Goal: Task Accomplishment & Management: Complete application form

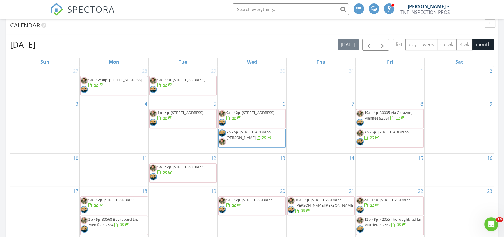
scroll to position [370, 0]
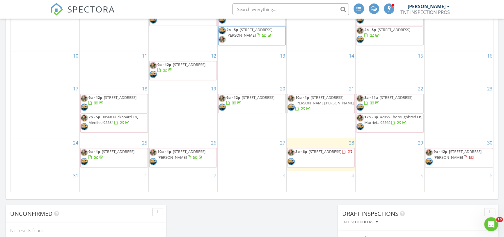
click at [189, 178] on div "2" at bounding box center [183, 181] width 69 height 21
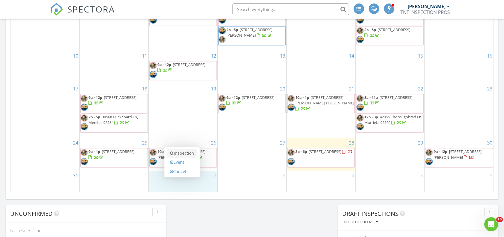
click at [188, 154] on link "Inspection" at bounding box center [182, 153] width 30 height 9
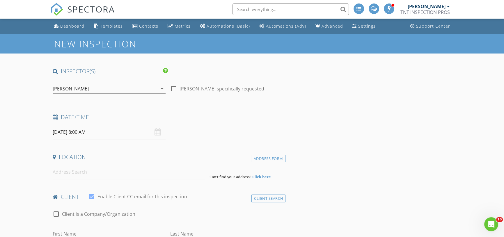
click at [95, 88] on div "[PERSON_NAME]" at bounding box center [105, 88] width 105 height 9
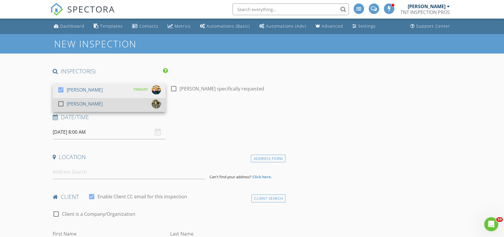
click at [92, 105] on div "check_box_outline_blank Brian Treat" at bounding box center [109, 105] width 104 height 12
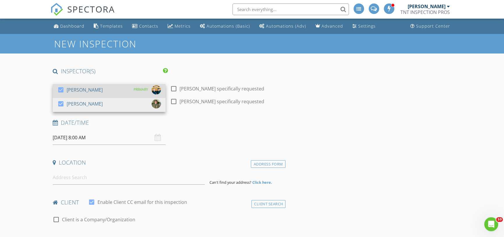
click at [88, 91] on div "[PERSON_NAME]" at bounding box center [85, 89] width 36 height 9
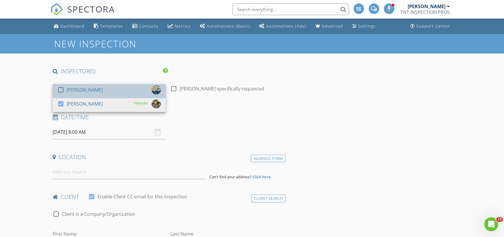
click at [88, 91] on div "[PERSON_NAME]" at bounding box center [85, 89] width 36 height 9
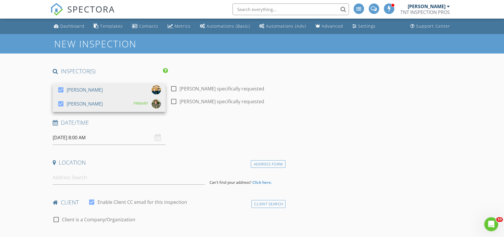
click at [79, 135] on input "09/02/2025 8:00 AM" at bounding box center [109, 138] width 113 height 14
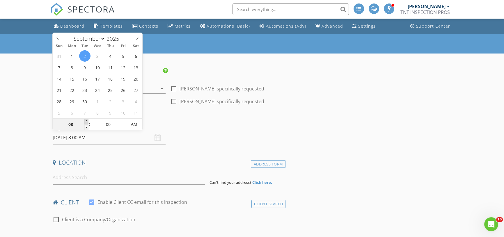
type input "09"
type input "09/02/2025 9:00 AM"
click at [85, 120] on span at bounding box center [86, 122] width 4 height 6
type input "10"
type input "09/02/2025 10:00 AM"
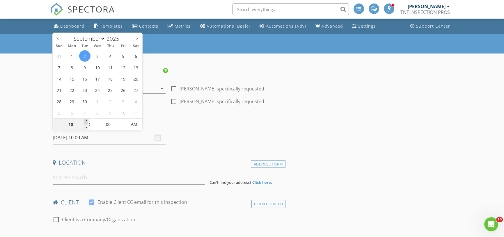
click at [85, 120] on span at bounding box center [86, 122] width 4 height 6
type input "11"
type input "09/02/2025 11:00 AM"
click at [85, 120] on span at bounding box center [86, 122] width 4 height 6
type input "12"
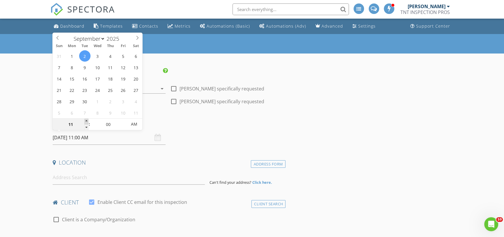
type input "09/02/2025 12:00 PM"
click at [85, 120] on span at bounding box center [86, 122] width 4 height 6
type input "01"
type input "09/02/2025 1:00 PM"
click at [85, 120] on span at bounding box center [86, 122] width 4 height 6
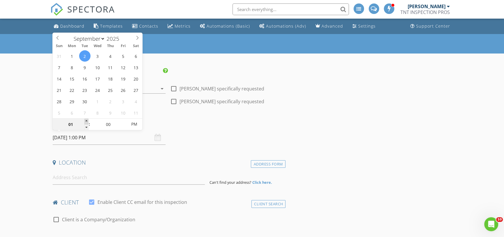
type input "02"
type input "[DATE] 2:00 PM"
click at [85, 120] on span at bounding box center [86, 122] width 4 height 6
click at [91, 176] on input at bounding box center [129, 178] width 152 height 14
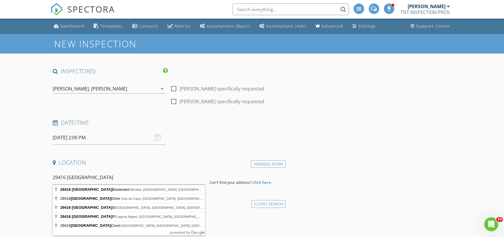
type input "29416 Cherry Hills Boulevard, Menifee, CA, USA"
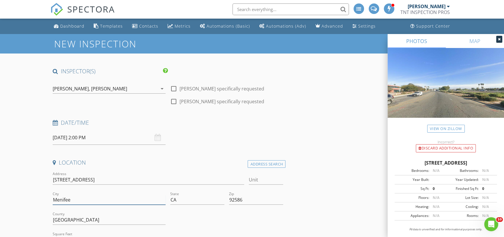
click at [81, 202] on input "Menifee" at bounding box center [109, 200] width 113 height 10
drag, startPoint x: 81, startPoint y: 202, endPoint x: 52, endPoint y: 200, distance: 29.2
click at [52, 200] on div "City Menifee" at bounding box center [109, 201] width 118 height 20
click at [171, 219] on div at bounding box center [227, 221] width 118 height 20
click at [114, 198] on input "sun city" at bounding box center [109, 200] width 113 height 10
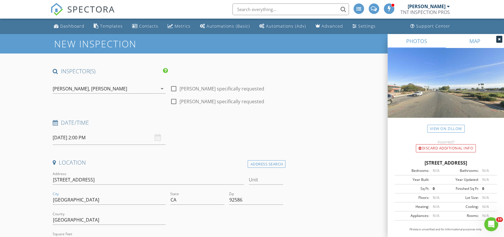
click at [468, 40] on link "MAP" at bounding box center [475, 41] width 58 height 14
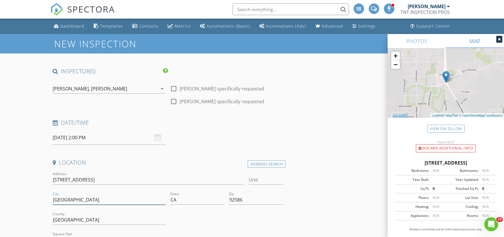
drag, startPoint x: 81, startPoint y: 201, endPoint x: 13, endPoint y: 199, distance: 68.7
type input "Sun City"
click at [149, 216] on input "[GEOGRAPHIC_DATA]" at bounding box center [109, 220] width 113 height 10
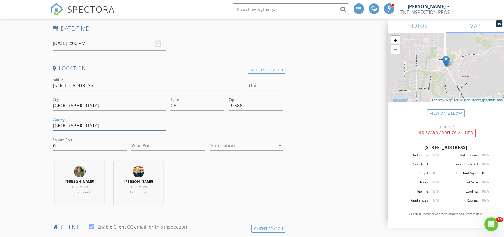
scroll to position [79, 0]
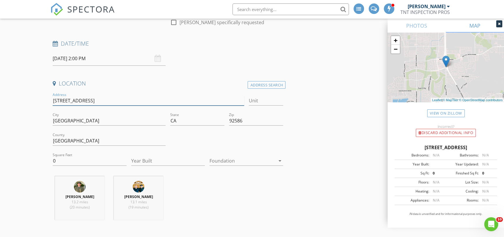
drag, startPoint x: 130, startPoint y: 100, endPoint x: 17, endPoint y: 103, distance: 112.7
type input "29416"
type input "0"
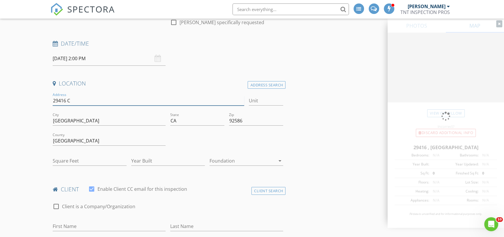
type input "29416 Ch"
type input "0"
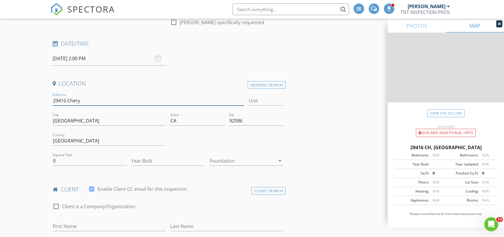
type input "29416 Cher"
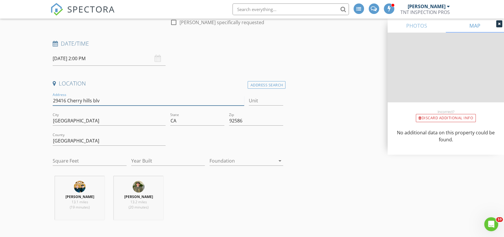
type input "29416 Cherry hills blvd"
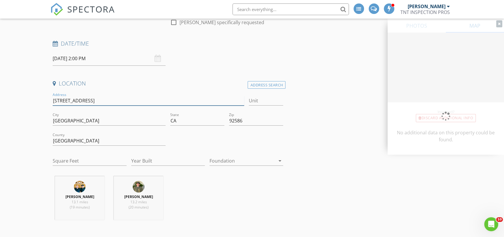
type input "0"
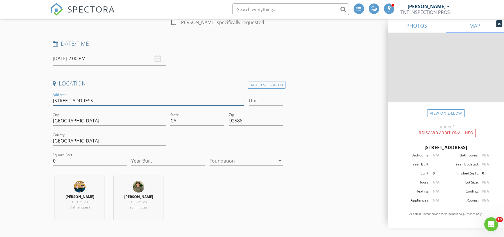
type input "29416 Cherry hills blvd"
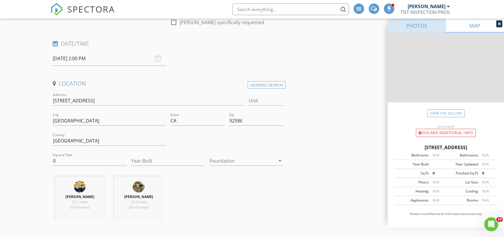
click at [411, 25] on link "PHOTOS" at bounding box center [417, 26] width 58 height 14
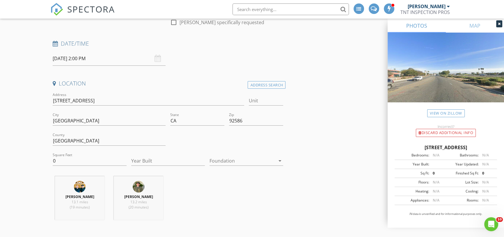
click at [424, 129] on div "Discard Additional info" at bounding box center [446, 133] width 116 height 8
click at [423, 132] on div "Discard Additional info" at bounding box center [446, 133] width 60 height 8
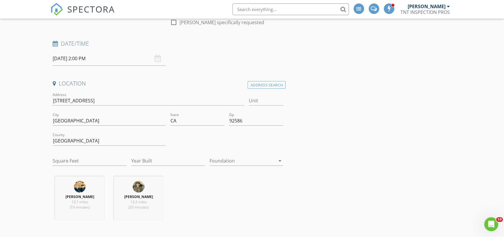
click at [210, 214] on div "Christopher Treat 13.1 miles (19 minutes) Brian Treat 13.2 miles (20 minutes)" at bounding box center [167, 200] width 235 height 48
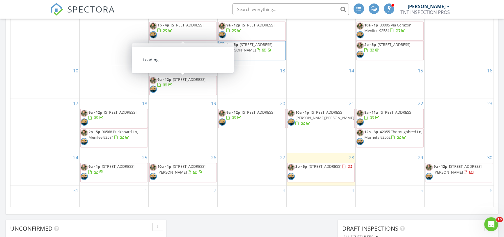
scroll to position [423, 0]
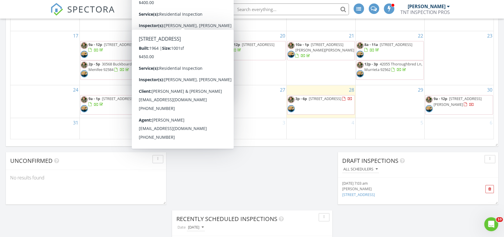
click at [269, 184] on div "Today Brian Treat 3:00 pm 1203 5th Ave, Chula Vista, CA 91911 Christopher Treat…" at bounding box center [252, 11] width 504 height 661
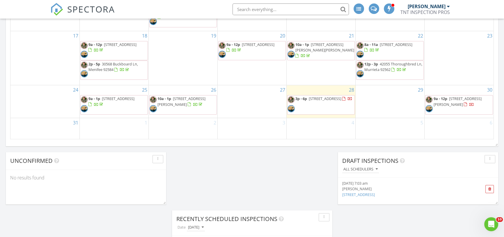
click at [182, 128] on div "2" at bounding box center [183, 128] width 69 height 21
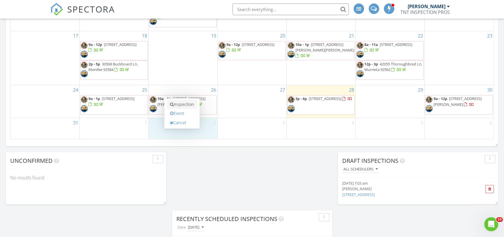
click at [179, 104] on link "Inspection" at bounding box center [182, 104] width 30 height 9
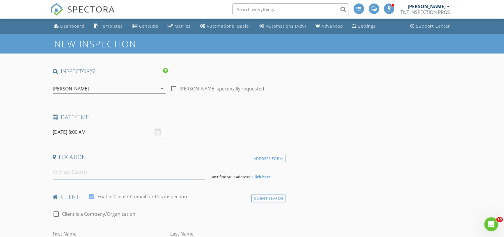
click at [61, 168] on input at bounding box center [129, 172] width 152 height 14
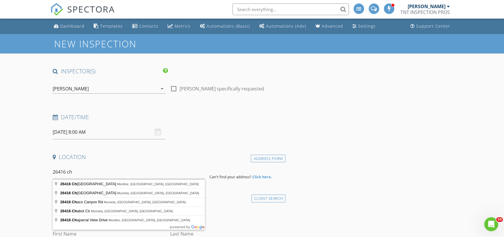
type input "26416 Cherry Hills Boulevard, Menifee, CA, USA"
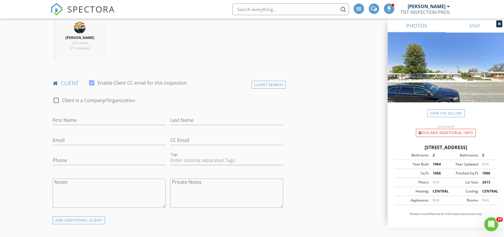
scroll to position [238, 0]
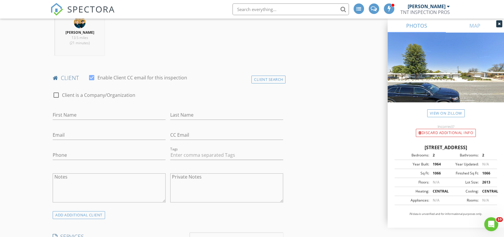
click at [89, 124] on div at bounding box center [109, 123] width 113 height 3
drag, startPoint x: 88, startPoint y: 116, endPoint x: 94, endPoint y: 112, distance: 7.3
click at [88, 116] on input "First Name" at bounding box center [109, 115] width 113 height 10
type input "Donavon"
type input "Pacheco"
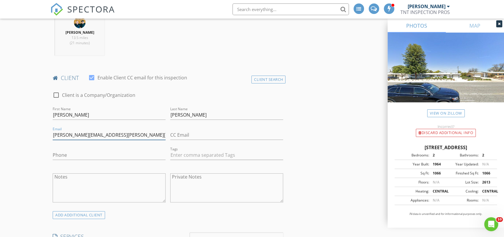
type input "donavon.pacheco@yahoo.com"
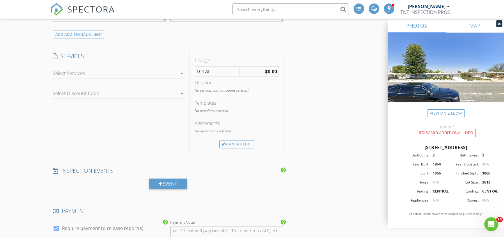
scroll to position [423, 0]
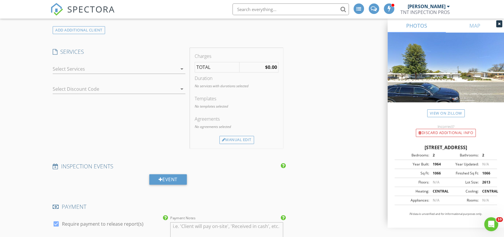
type input "951-422-1891"
click at [125, 70] on div at bounding box center [115, 68] width 124 height 9
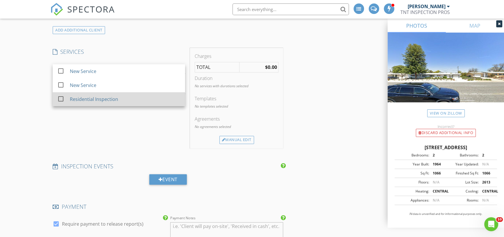
click at [113, 105] on link "check_box_outline_blank Residential Inspection" at bounding box center [119, 99] width 132 height 14
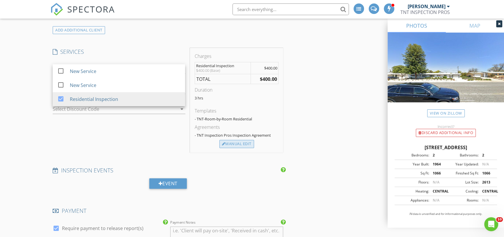
click at [242, 143] on div "Manual Edit" at bounding box center [236, 144] width 35 height 8
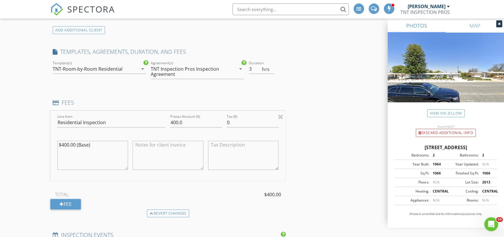
click at [100, 146] on textarea "$400.00 (Base)" at bounding box center [92, 155] width 71 height 29
type textarea "$"
click at [189, 121] on input "40" at bounding box center [196, 123] width 52 height 10
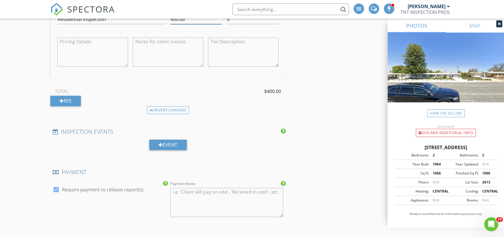
scroll to position [529, 0]
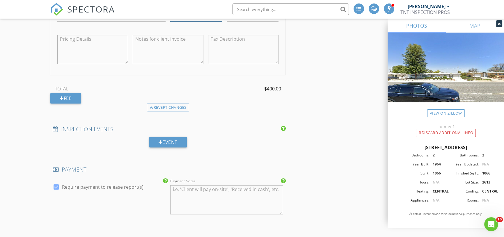
type input "400.00"
click at [58, 187] on div at bounding box center [56, 187] width 10 height 10
checkbox input "false"
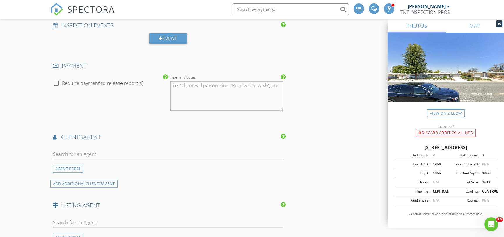
scroll to position [635, 0]
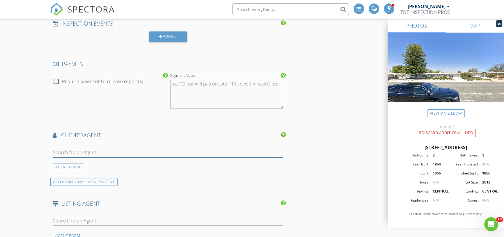
click at [73, 152] on input "text" at bounding box center [168, 153] width 230 height 10
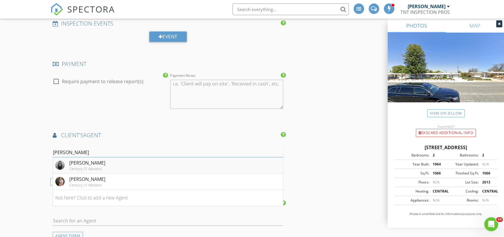
type input "mel"
click at [68, 161] on div "Melissa Grasso Century 21 Masters" at bounding box center [80, 165] width 50 height 12
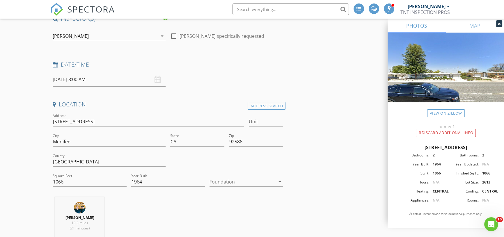
scroll to position [0, 0]
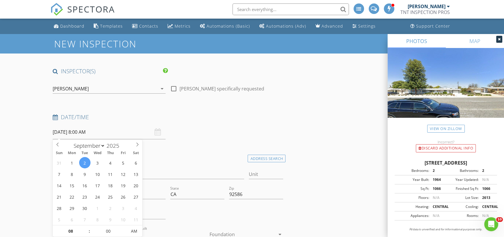
click at [104, 132] on input "09/02/2025 8:00 AM" at bounding box center [109, 132] width 113 height 14
type input "09"
type input "09/02/2025 9:00 AM"
click at [85, 227] on span at bounding box center [86, 229] width 4 height 6
type input "10"
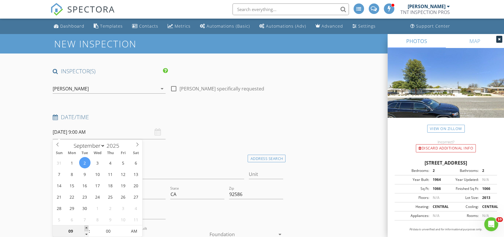
type input "09/02/2025 10:00 AM"
click at [85, 227] on span at bounding box center [86, 229] width 4 height 6
type input "11"
type input "09/02/2025 11:00 AM"
click at [85, 227] on span at bounding box center [86, 229] width 4 height 6
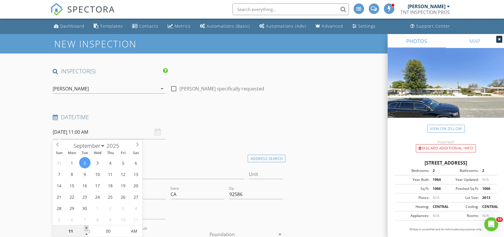
type input "12"
type input "09/02/2025 12:00 PM"
click at [85, 227] on span at bounding box center [86, 229] width 4 height 6
type input "01"
type input "09/02/2025 1:00 PM"
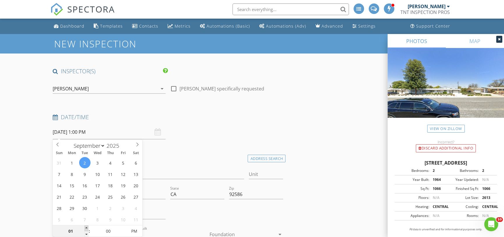
click at [85, 227] on span at bounding box center [86, 229] width 4 height 6
type input "02"
type input "[DATE] 2:00 PM"
click at [85, 227] on span at bounding box center [86, 229] width 4 height 6
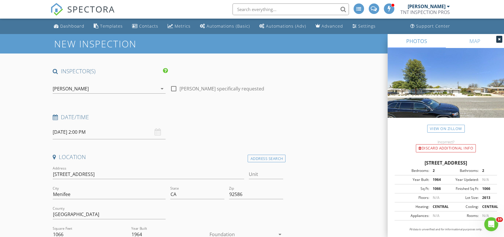
click at [78, 92] on div "[PERSON_NAME]" at bounding box center [105, 88] width 105 height 9
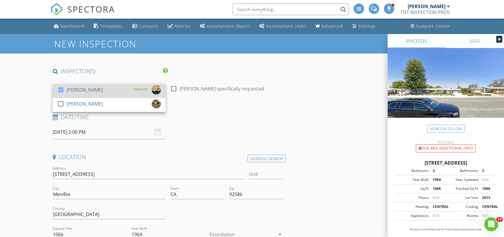
click at [79, 88] on div "[PERSON_NAME]" at bounding box center [85, 89] width 36 height 9
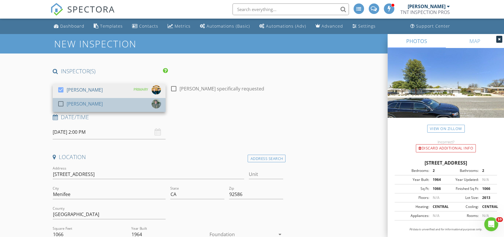
click at [72, 104] on div "[PERSON_NAME]" at bounding box center [85, 103] width 36 height 9
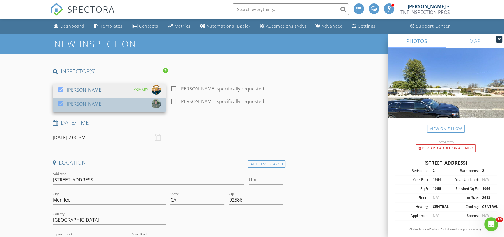
click at [72, 104] on div "[PERSON_NAME]" at bounding box center [85, 103] width 36 height 9
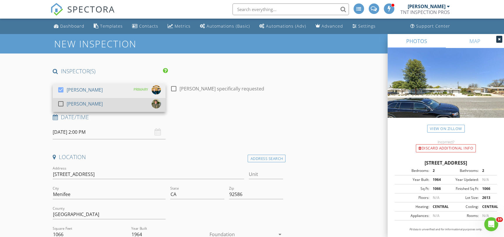
click at [72, 104] on div "[PERSON_NAME]" at bounding box center [85, 103] width 36 height 9
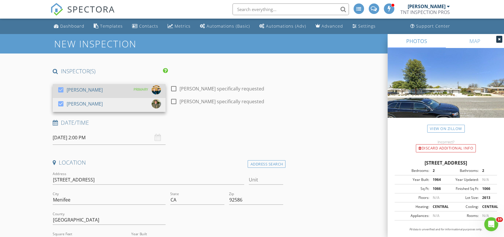
click at [59, 91] on div at bounding box center [61, 90] width 10 height 10
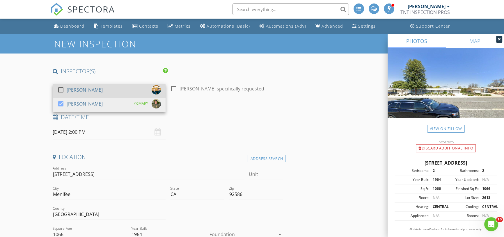
click at [61, 89] on div at bounding box center [61, 90] width 10 height 10
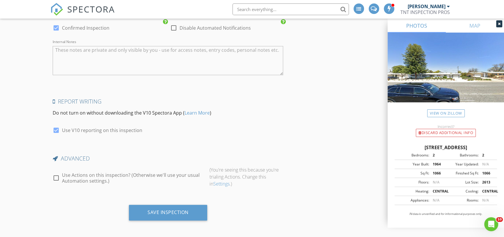
scroll to position [1059, 0]
click at [178, 209] on div "Save Inspection" at bounding box center [168, 212] width 41 height 6
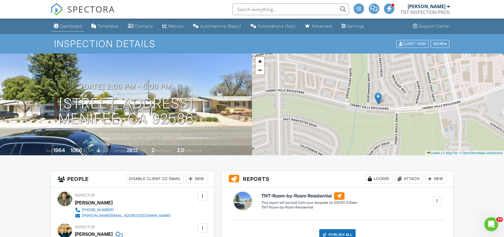
click at [63, 26] on div "Dashboard" at bounding box center [71, 26] width 22 height 5
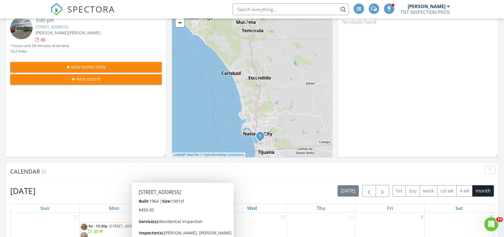
scroll to position [106, 0]
